Goal: Information Seeking & Learning: Learn about a topic

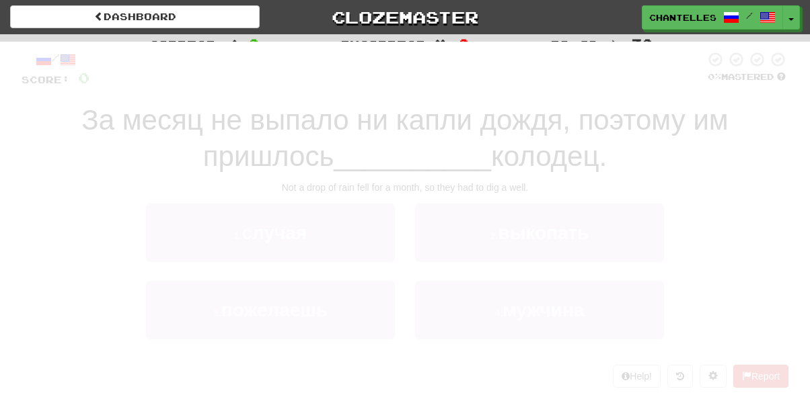
scroll to position [114, 0]
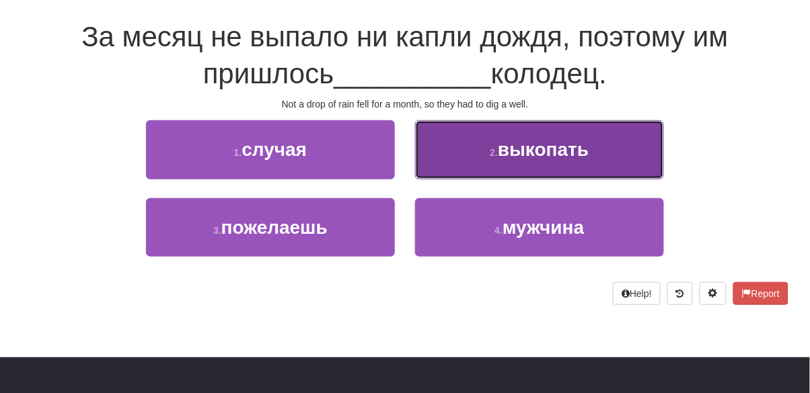
click at [473, 159] on button "2 . выкопать" at bounding box center [539, 149] width 249 height 59
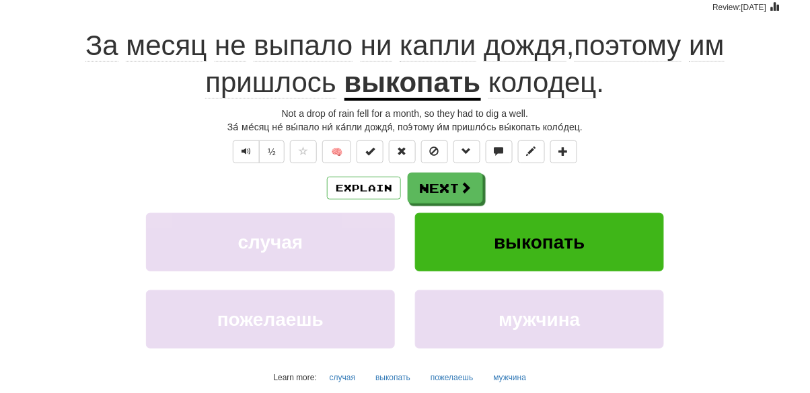
click at [405, 87] on u "выкопать" at bounding box center [412, 84] width 137 height 34
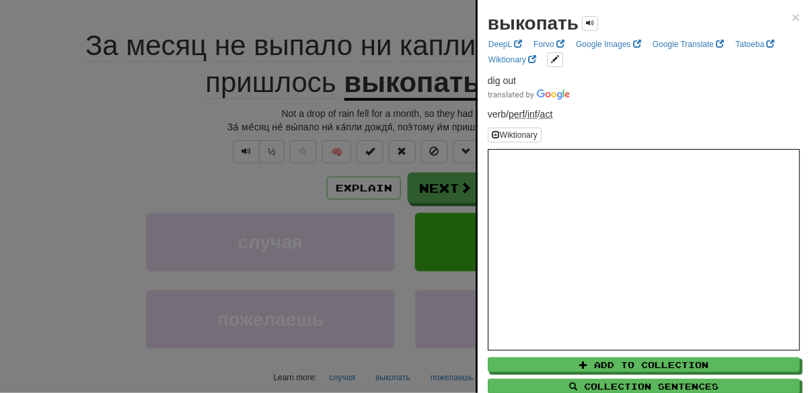
click at [79, 178] on div at bounding box center [405, 196] width 810 height 393
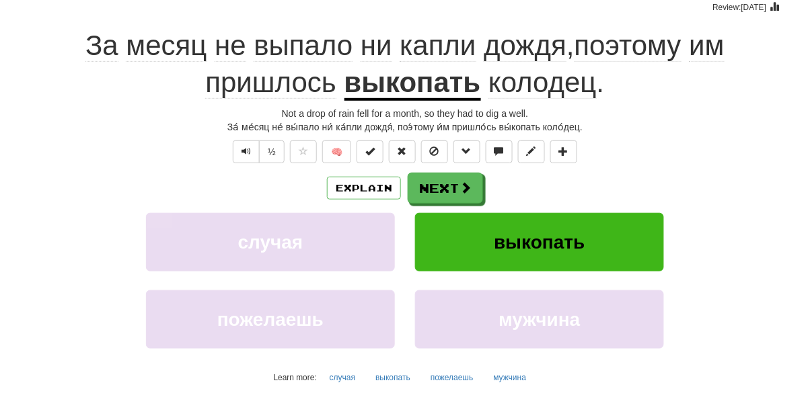
click at [559, 86] on span "колодец" at bounding box center [542, 83] width 108 height 32
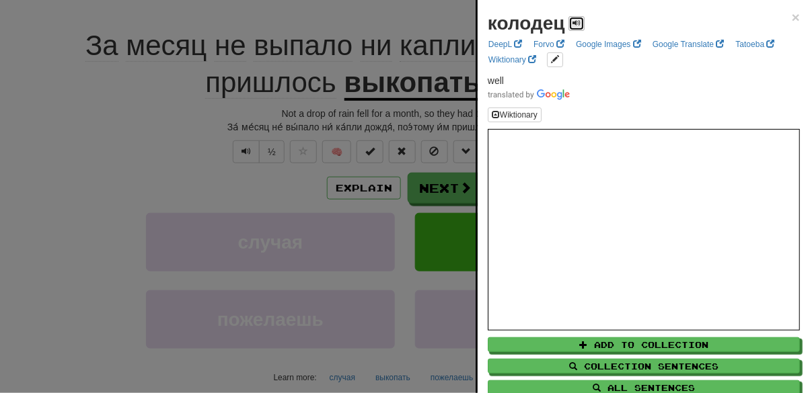
click at [576, 22] on span at bounding box center [576, 23] width 8 height 8
click at [109, 183] on div at bounding box center [405, 196] width 810 height 393
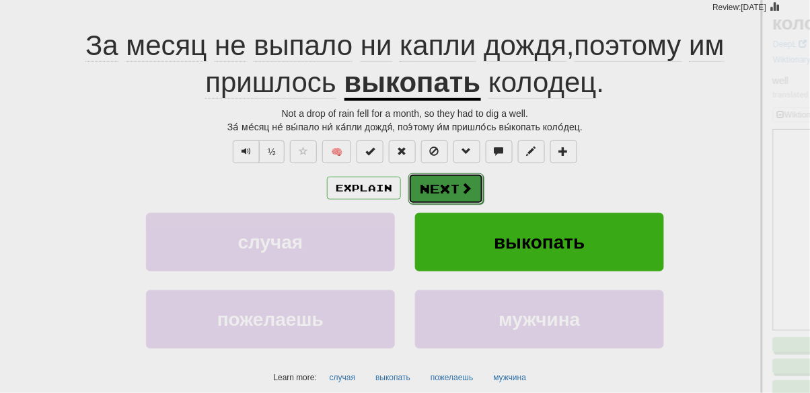
click at [446, 198] on button "Next" at bounding box center [445, 189] width 75 height 31
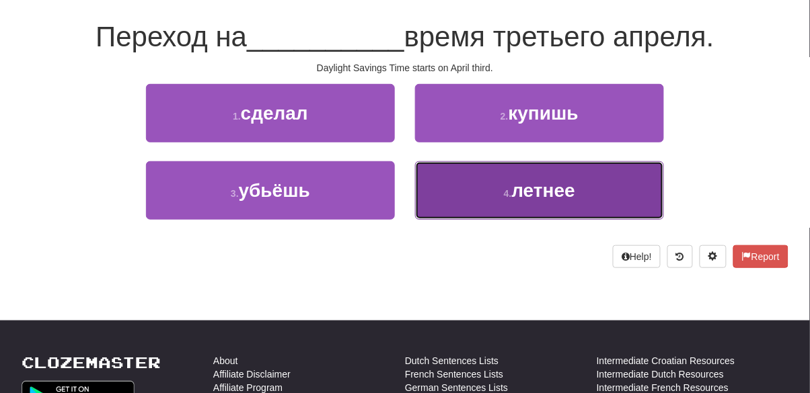
click at [481, 202] on button "4 . летнее" at bounding box center [539, 190] width 249 height 59
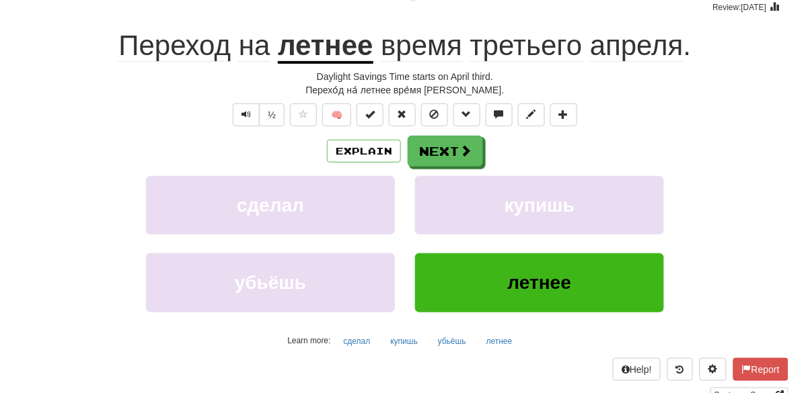
click at [169, 44] on span "Переход" at bounding box center [174, 46] width 112 height 32
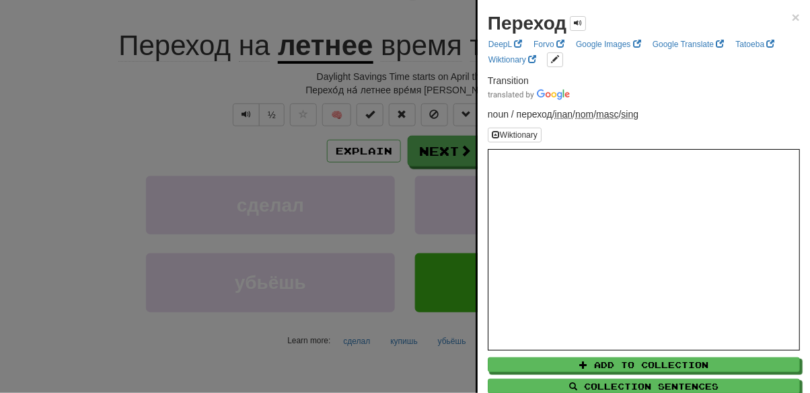
click at [89, 123] on div at bounding box center [405, 196] width 810 height 393
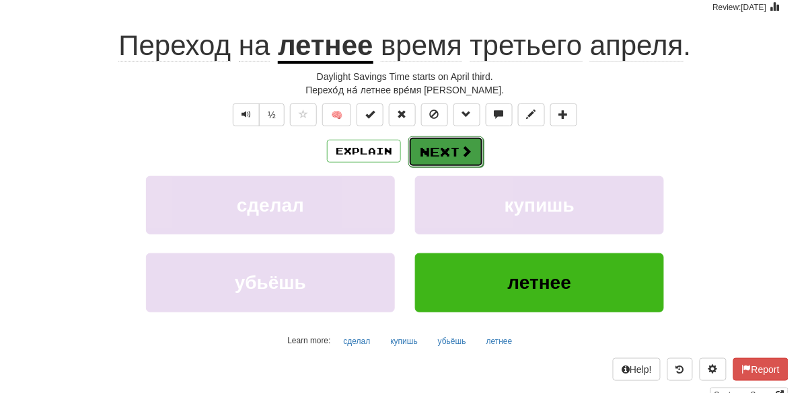
click at [448, 153] on button "Next" at bounding box center [445, 152] width 75 height 31
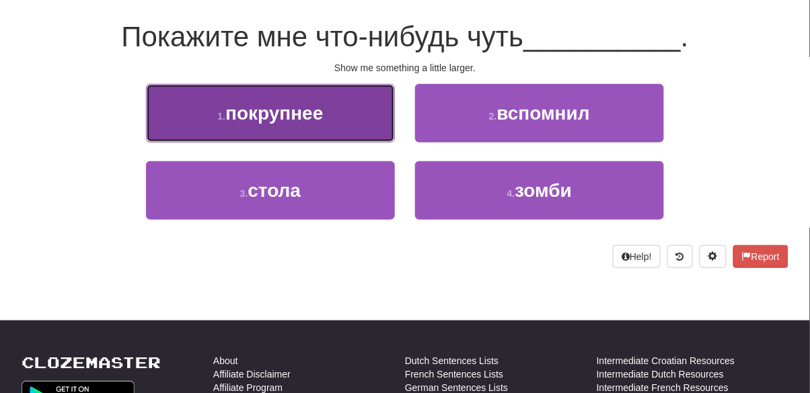
click at [356, 114] on button "1 . покрупнее" at bounding box center [270, 113] width 249 height 59
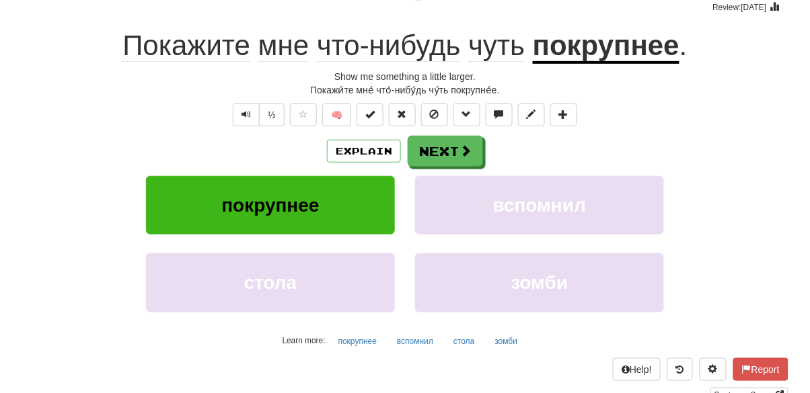
click at [594, 57] on u "покрупнее" at bounding box center [606, 47] width 147 height 34
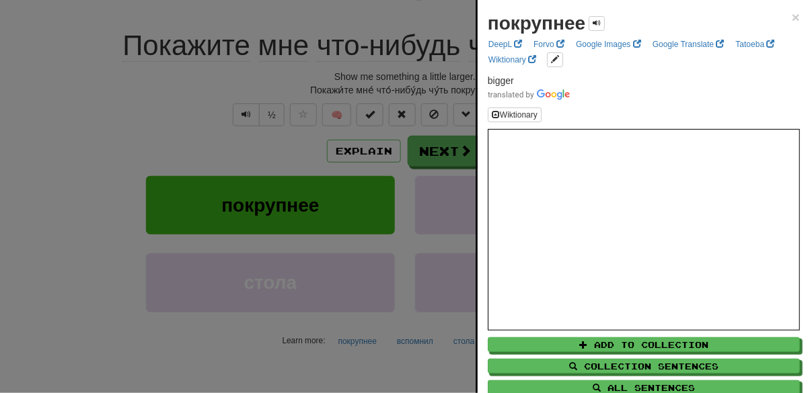
click at [74, 123] on div at bounding box center [405, 196] width 810 height 393
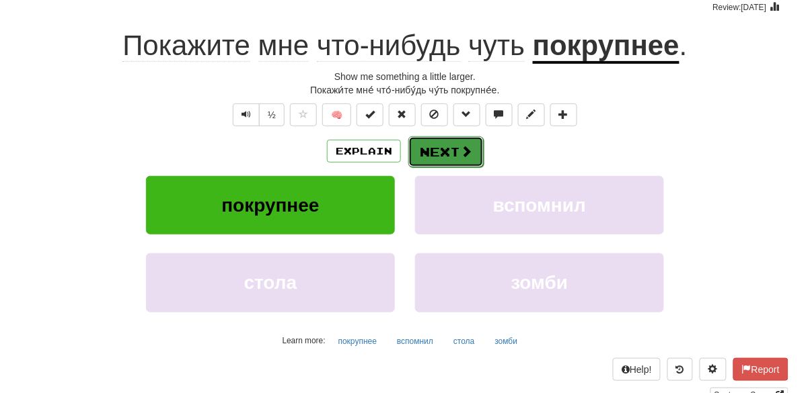
click at [451, 156] on button "Next" at bounding box center [445, 152] width 75 height 31
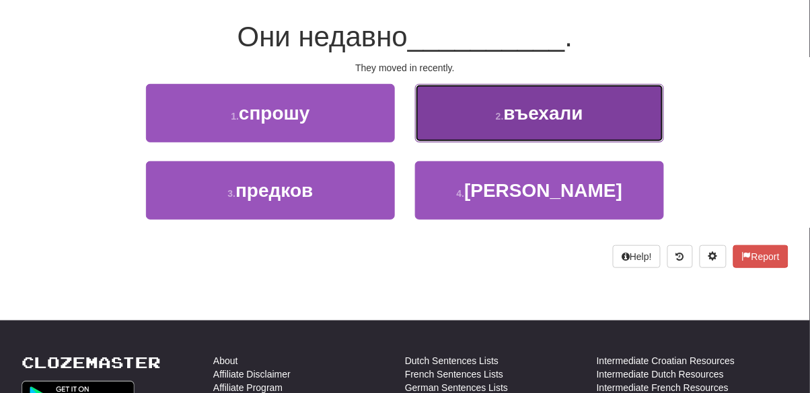
click at [471, 122] on button "2 . въехали" at bounding box center [539, 113] width 249 height 59
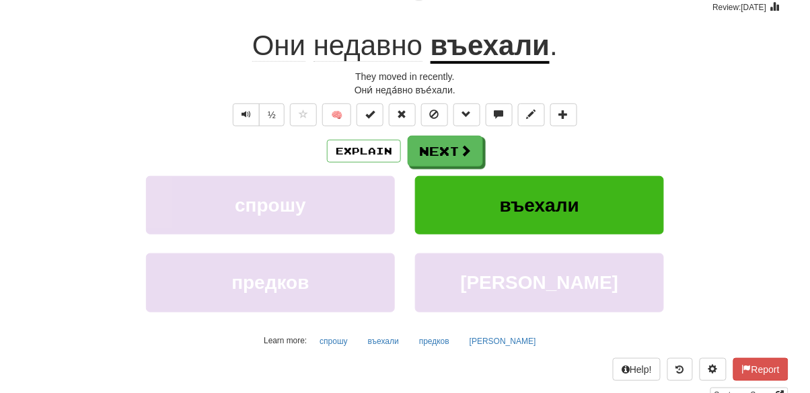
click at [490, 47] on u "въехали" at bounding box center [489, 47] width 119 height 34
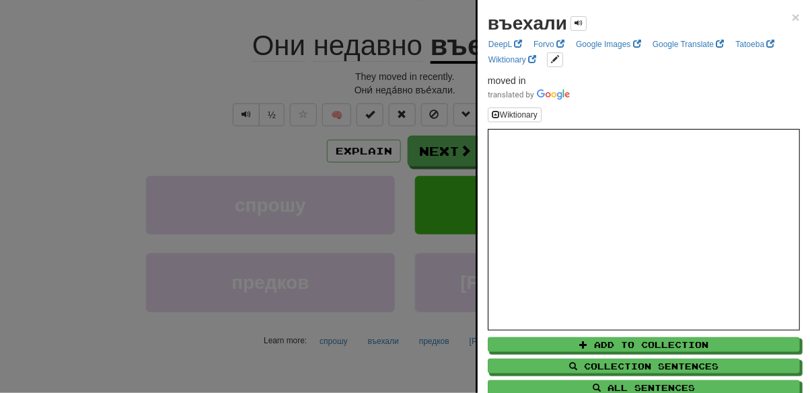
click at [126, 111] on div at bounding box center [405, 196] width 810 height 393
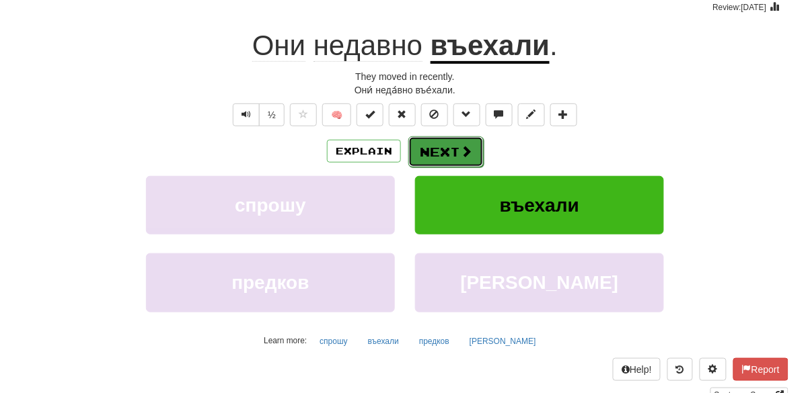
click at [461, 147] on span at bounding box center [466, 151] width 12 height 12
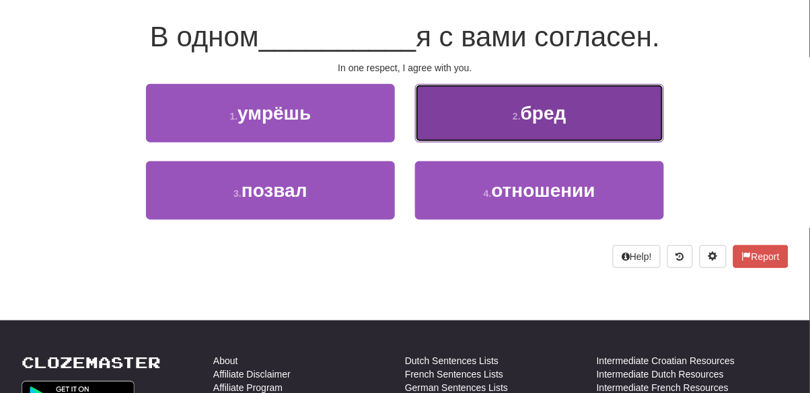
click at [482, 113] on button "2 . бред" at bounding box center [539, 113] width 249 height 59
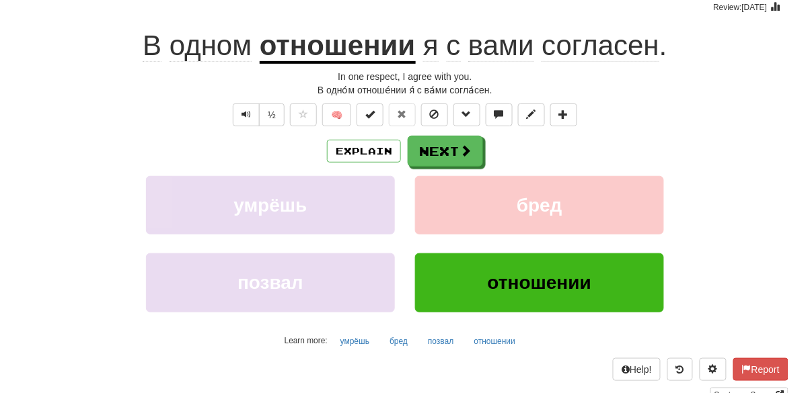
click at [335, 48] on u "отношении" at bounding box center [338, 47] width 156 height 34
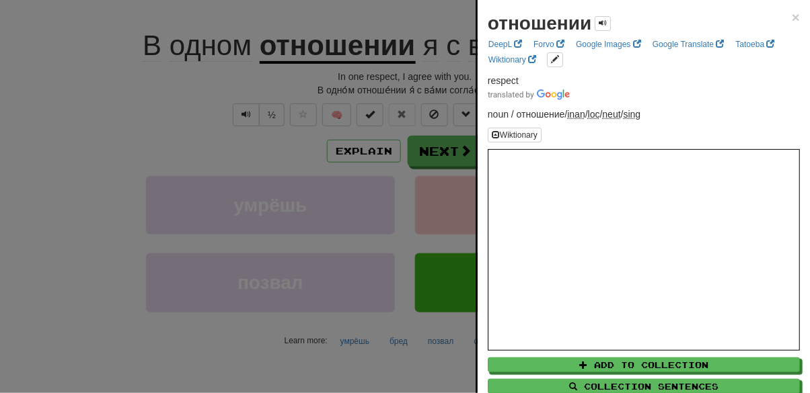
scroll to position [101, 0]
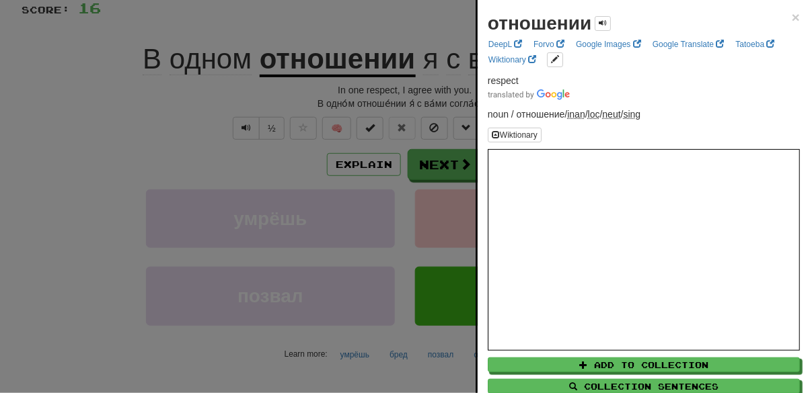
click at [80, 144] on div at bounding box center [405, 196] width 810 height 393
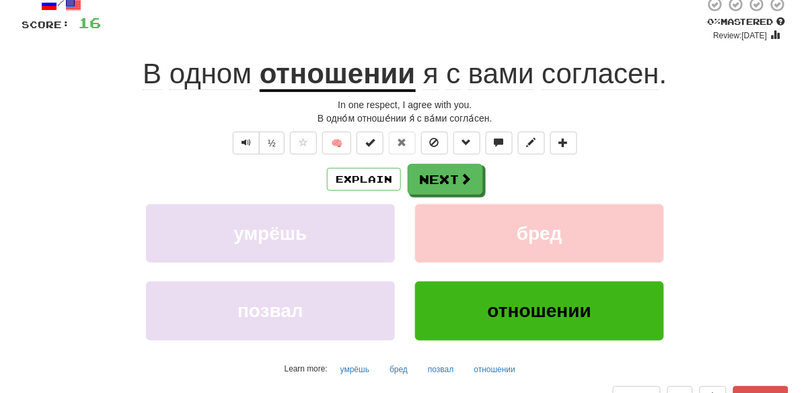
scroll to position [75, 0]
